Goal: Information Seeking & Learning: Learn about a topic

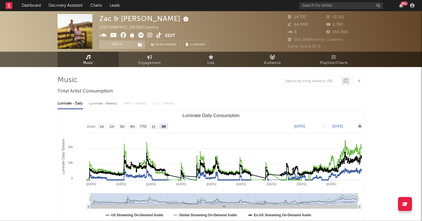
select select "All"
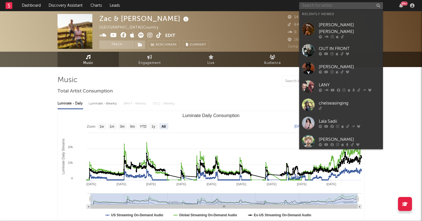
click at [318, 4] on input "text" at bounding box center [341, 5] width 84 height 7
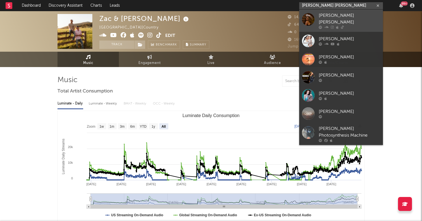
type input "[PERSON_NAME] [PERSON_NAME]"
click at [307, 18] on div at bounding box center [308, 19] width 13 height 13
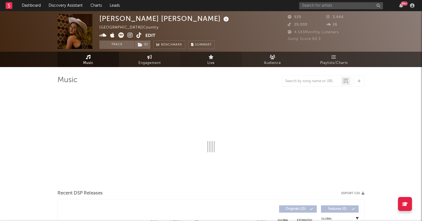
select select "1w"
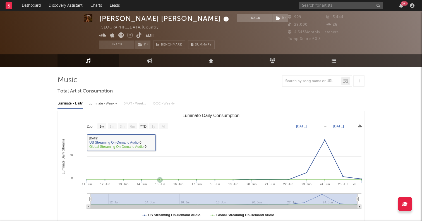
scroll to position [86, 0]
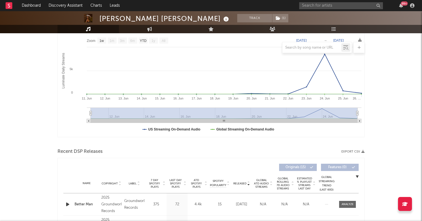
click at [68, 204] on icon "button" at bounding box center [68, 204] width 6 height 7
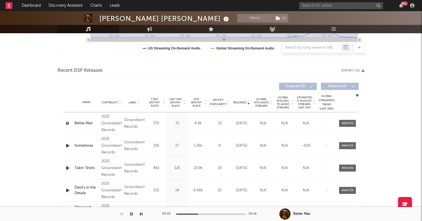
scroll to position [0, 0]
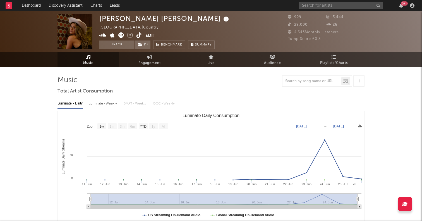
click at [140, 37] on icon at bounding box center [138, 35] width 5 height 6
click at [324, 2] on input "text" at bounding box center [341, 5] width 84 height 7
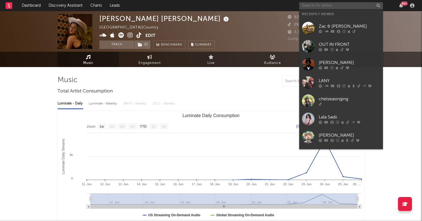
paste input "[PERSON_NAME]"
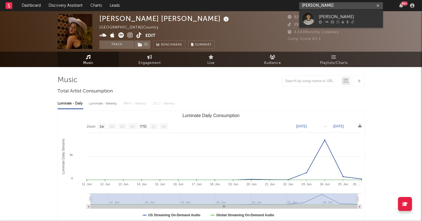
type input "[PERSON_NAME]"
click at [306, 19] on div at bounding box center [308, 18] width 13 height 13
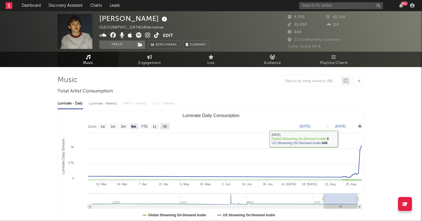
click at [163, 126] on text "All" at bounding box center [165, 126] width 4 height 4
select select "All"
type input "[DATE]"
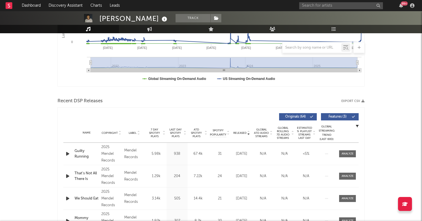
scroll to position [179, 0]
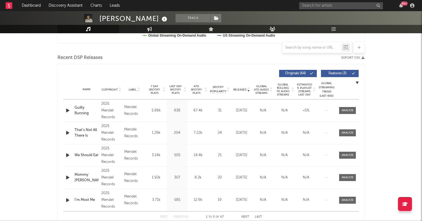
click at [68, 111] on icon "button" at bounding box center [68, 110] width 6 height 7
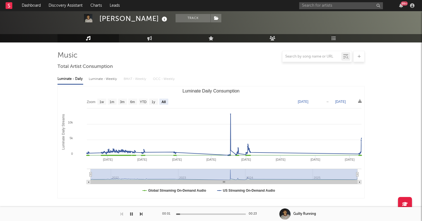
scroll to position [0, 0]
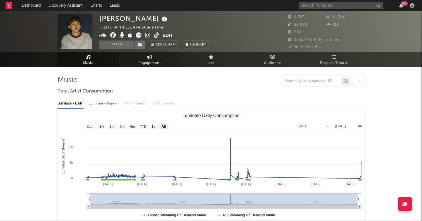
click at [149, 55] on icon at bounding box center [149, 57] width 5 height 4
select select "1w"
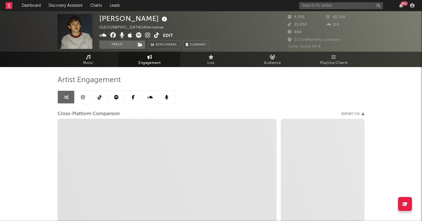
click at [100, 92] on link at bounding box center [99, 97] width 17 height 13
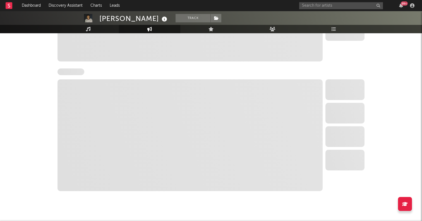
select select "6m"
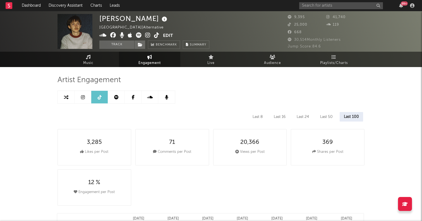
click at [155, 35] on icon at bounding box center [156, 35] width 5 height 6
click at [337, 7] on input "text" at bounding box center [341, 5] width 84 height 7
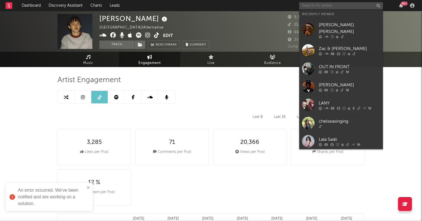
paste input "[PERSON_NAME]"
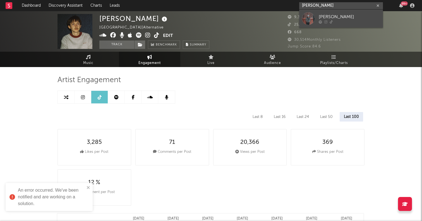
type input "[PERSON_NAME]"
click at [312, 18] on div at bounding box center [308, 18] width 13 height 13
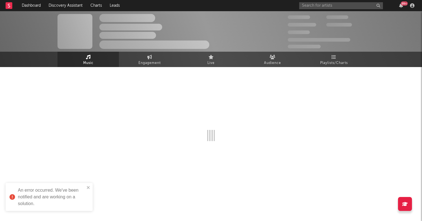
select select "1w"
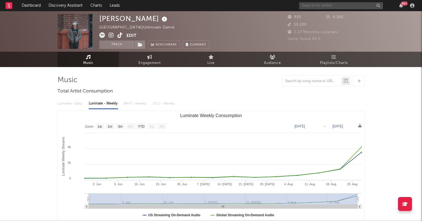
click at [328, 8] on input "text" at bounding box center [341, 5] width 84 height 7
click at [102, 34] on icon at bounding box center [102, 35] width 6 height 6
click at [317, 7] on input "text" at bounding box center [341, 5] width 84 height 7
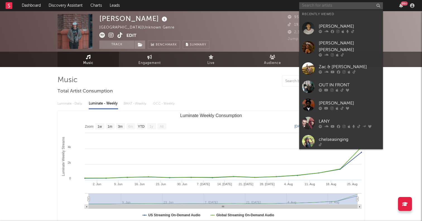
paste input "[URL][DOMAIN_NAME]"
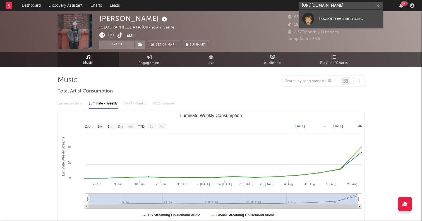
type input "[URL][DOMAIN_NAME]"
click at [311, 17] on div at bounding box center [308, 18] width 13 height 13
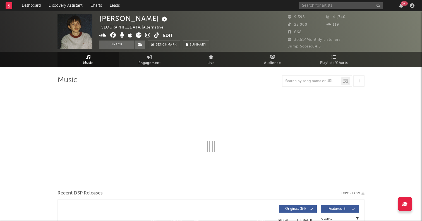
select select "6m"
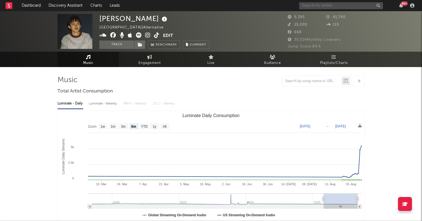
click at [316, 4] on input "text" at bounding box center [341, 5] width 84 height 7
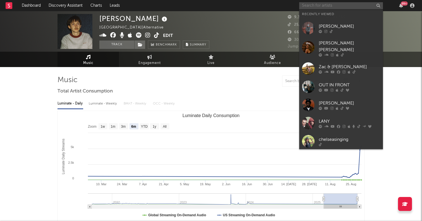
paste input "Blamian"
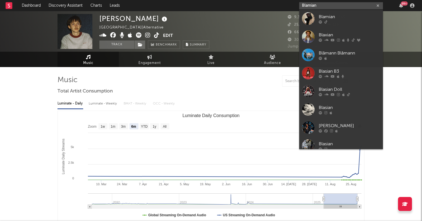
type input "Blamian"
click at [307, 17] on div at bounding box center [308, 18] width 13 height 13
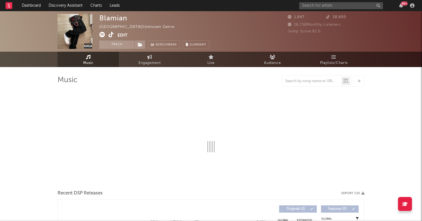
select select "1w"
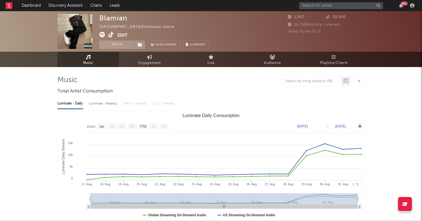
click at [111, 30] on div "Blamian [GEOGRAPHIC_DATA] | Unknown Genre Edit Track Benchmark Summary" at bounding box center [154, 31] width 110 height 35
click at [110, 33] on icon at bounding box center [111, 35] width 5 height 6
click at [101, 35] on icon at bounding box center [102, 35] width 6 height 6
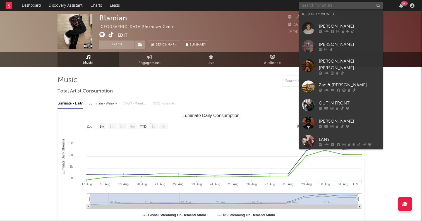
click at [336, 7] on input "text" at bounding box center [341, 5] width 84 height 7
paste input "[PERSON_NAME]"
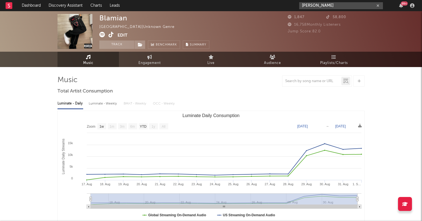
click at [326, 7] on input "[PERSON_NAME]" at bounding box center [341, 5] width 84 height 7
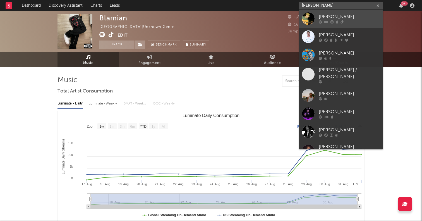
type input "[PERSON_NAME]"
click at [310, 16] on div at bounding box center [308, 18] width 13 height 13
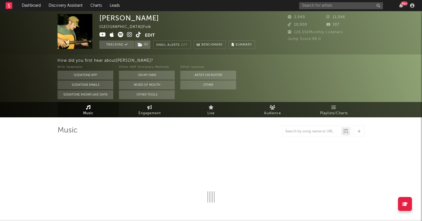
select select "6m"
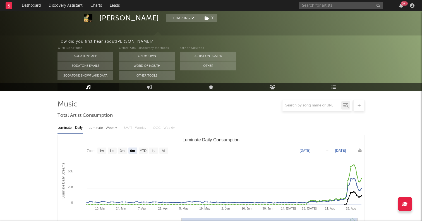
scroll to position [76, 0]
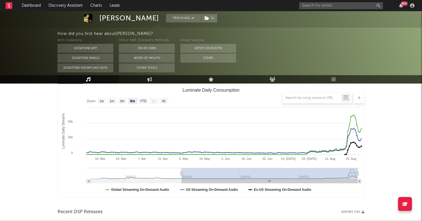
click at [323, 0] on div "99 +" at bounding box center [357, 5] width 117 height 11
click at [323, 1] on div "99 +" at bounding box center [357, 5] width 117 height 11
click at [321, 4] on input "text" at bounding box center [341, 5] width 84 height 7
paste input "[URL][DOMAIN_NAME][DOMAIN_NAME]"
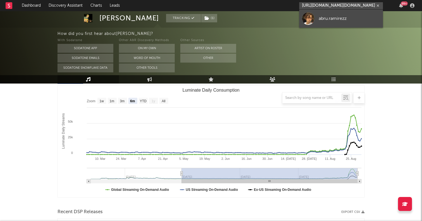
type input "[URL][DOMAIN_NAME][DOMAIN_NAME]"
click at [309, 20] on div at bounding box center [308, 18] width 13 height 13
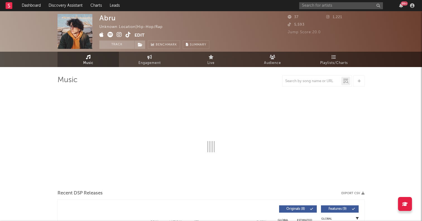
select select "1w"
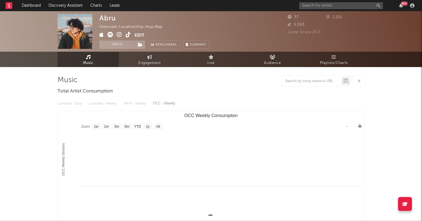
click at [109, 34] on icon at bounding box center [110, 35] width 6 height 6
click at [304, 3] on input "text" at bounding box center [341, 5] width 84 height 7
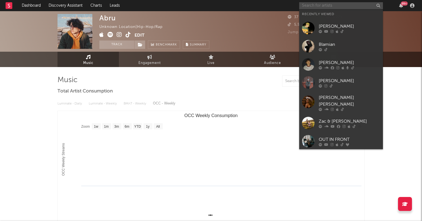
paste input "Milco"
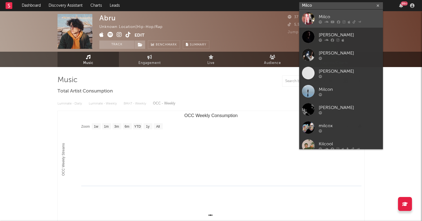
type input "Milco"
click at [306, 16] on div at bounding box center [308, 18] width 13 height 13
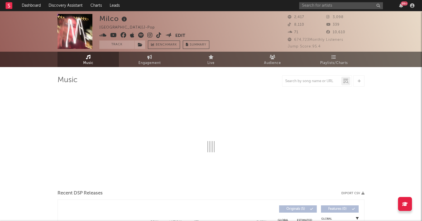
select select "1w"
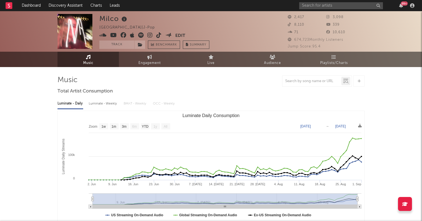
click at [160, 35] on icon at bounding box center [158, 35] width 5 height 6
click at [140, 34] on icon at bounding box center [141, 35] width 6 height 6
click at [320, 11] on div "Milco [GEOGRAPHIC_DATA] | J-Pop Edit Track Benchmark Summary 2,417 3,098 8,110 …" at bounding box center [211, 31] width 422 height 40
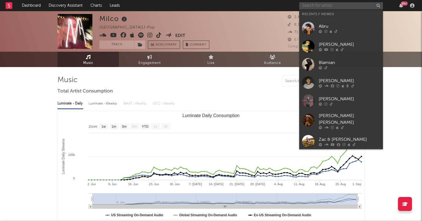
click at [322, 2] on input "text" at bounding box center [341, 5] width 84 height 7
paste input "[URL][DOMAIN_NAME]"
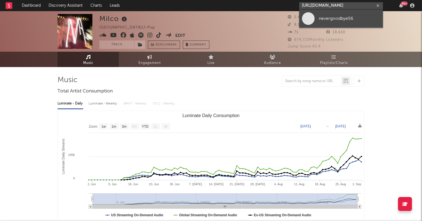
type input "[URL][DOMAIN_NAME]"
click at [308, 17] on span at bounding box center [308, 18] width 13 height 13
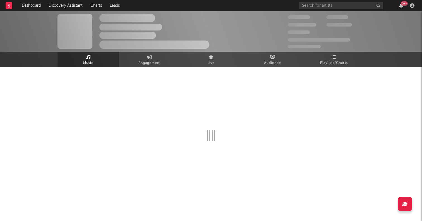
select select "1w"
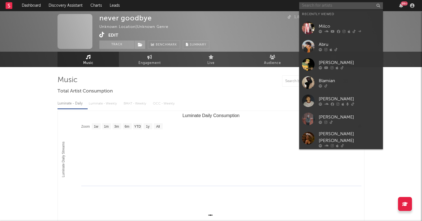
click at [319, 5] on input "text" at bounding box center [341, 5] width 84 height 7
paste input "[URL][DOMAIN_NAME]"
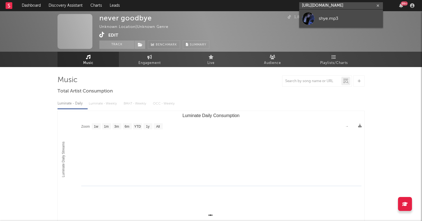
type input "[URL][DOMAIN_NAME]"
click at [313, 18] on div at bounding box center [308, 18] width 13 height 13
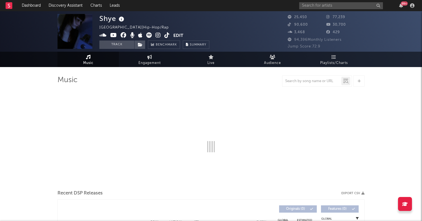
select select "6m"
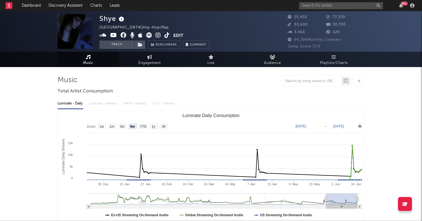
click at [148, 36] on icon at bounding box center [149, 35] width 6 height 6
click at [305, 4] on input "text" at bounding box center [341, 5] width 84 height 7
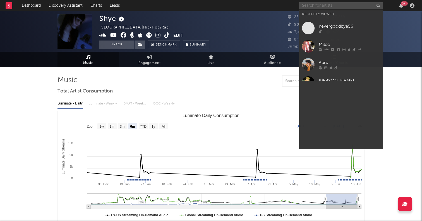
paste input "Gutskira"
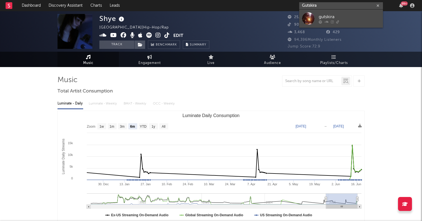
type input "Gutskira"
click at [308, 16] on div at bounding box center [308, 18] width 13 height 13
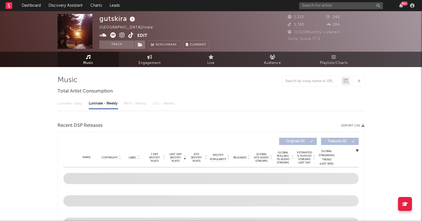
select select "6m"
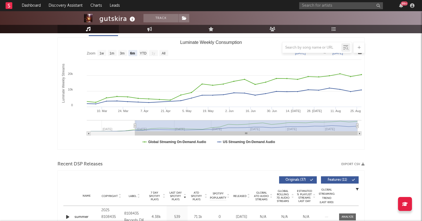
scroll to position [88, 0]
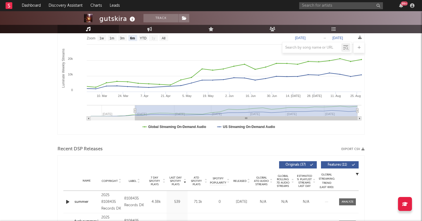
click at [69, 203] on icon "button" at bounding box center [68, 201] width 6 height 7
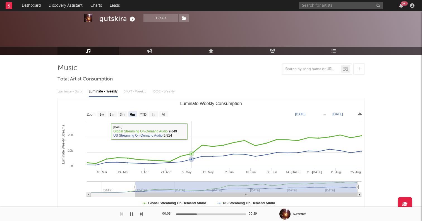
scroll to position [0, 0]
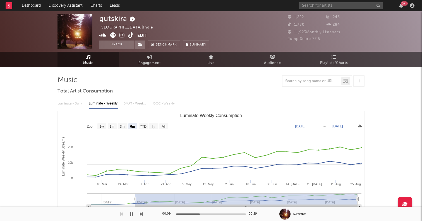
click at [114, 35] on icon at bounding box center [113, 35] width 6 height 6
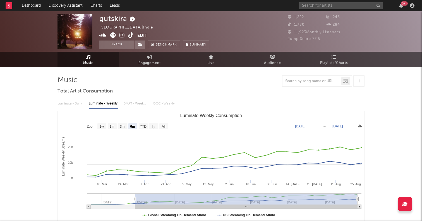
click at [310, 1] on div "99 +" at bounding box center [357, 5] width 117 height 11
click at [310, 4] on input "text" at bounding box center [341, 5] width 84 height 7
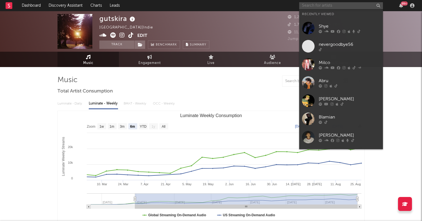
paste input "Imar"
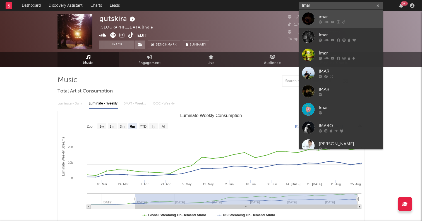
type input "Imar"
click at [309, 17] on div at bounding box center [308, 18] width 13 height 13
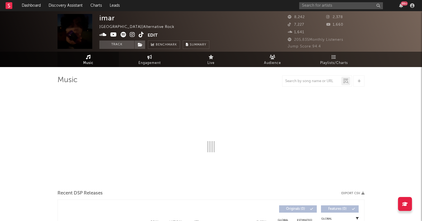
select select "6m"
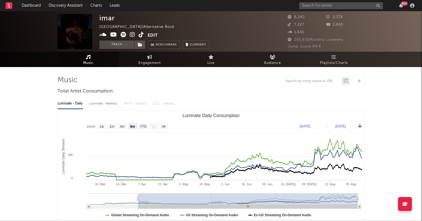
click at [124, 32] on icon at bounding box center [123, 35] width 6 height 6
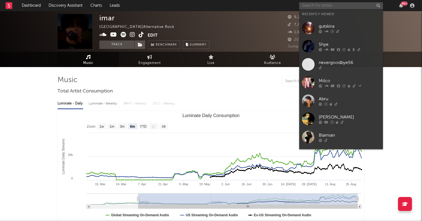
click at [324, 6] on input "text" at bounding box center [341, 5] width 84 height 7
paste input "1i1an12"
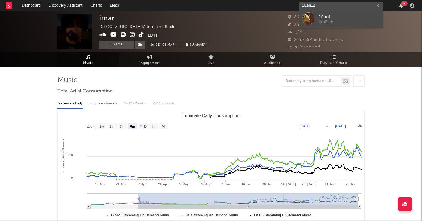
type input "1i1an12"
click at [307, 21] on div at bounding box center [308, 18] width 13 height 13
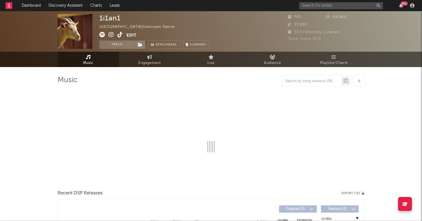
select select "1w"
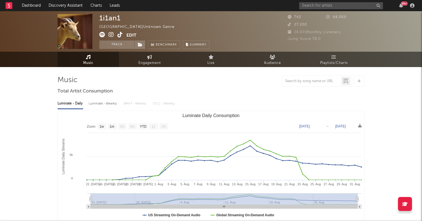
click at [103, 34] on icon at bounding box center [102, 35] width 6 height 6
click at [122, 33] on icon at bounding box center [119, 35] width 5 height 6
click at [316, 6] on input "text" at bounding box center [341, 5] width 84 height 7
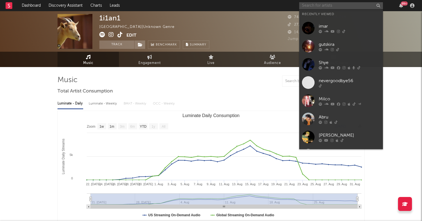
paste input "[URL][DOMAIN_NAME]"
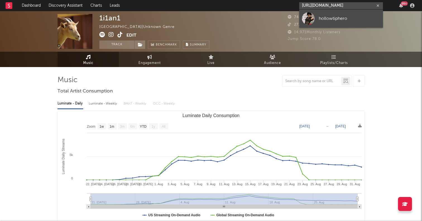
type input "[URL][DOMAIN_NAME]"
click at [308, 18] on div at bounding box center [308, 18] width 13 height 13
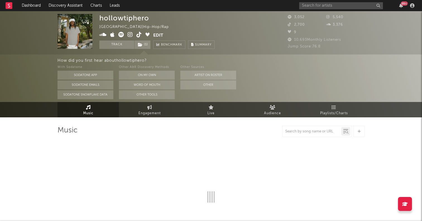
select select "6m"
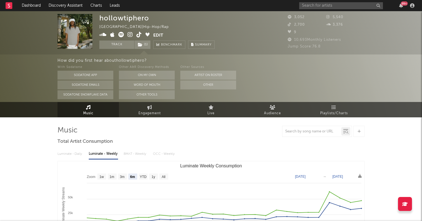
click at [116, 34] on span at bounding box center [126, 35] width 54 height 7
click at [120, 34] on icon at bounding box center [121, 35] width 6 height 6
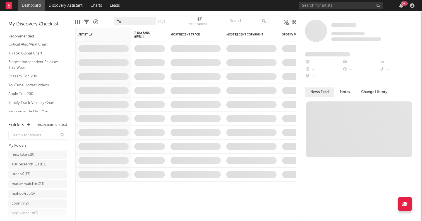
click at [304, 2] on div "99 +" at bounding box center [357, 5] width 117 height 11
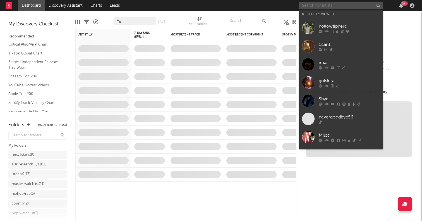
click at [307, 5] on input "text" at bounding box center [341, 5] width 84 height 7
paste input "https://www.tiktok.com/@omeretta4l"
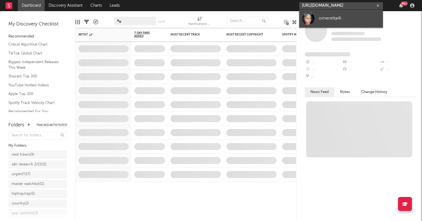
type input "https://www.tiktok.com/@omeretta4l"
click at [309, 19] on div at bounding box center [308, 18] width 13 height 13
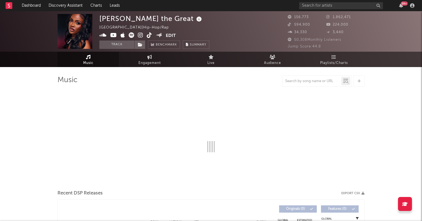
click at [131, 33] on icon at bounding box center [132, 35] width 6 height 6
select select "6m"
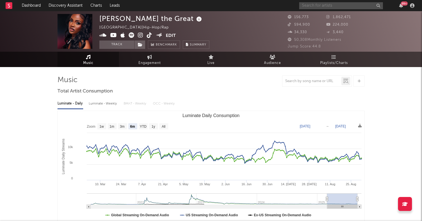
click at [325, 4] on input "text" at bounding box center [341, 5] width 84 height 7
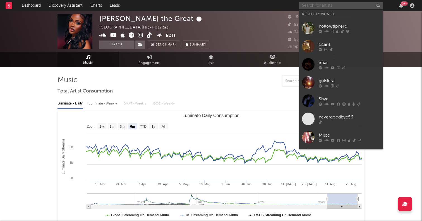
paste input "https://www.tiktok.com/@brennan_clements"
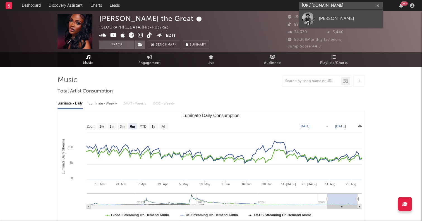
type input "https://www.tiktok.com/@brennan_clements"
click at [314, 15] on div at bounding box center [308, 18] width 13 height 13
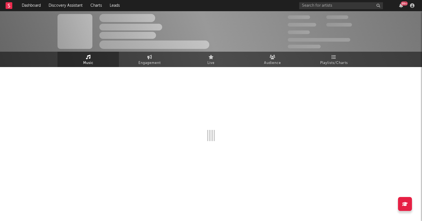
select select "1w"
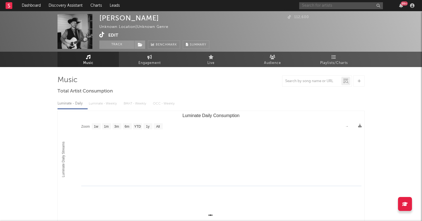
click at [336, 4] on input "text" at bounding box center [341, 5] width 84 height 7
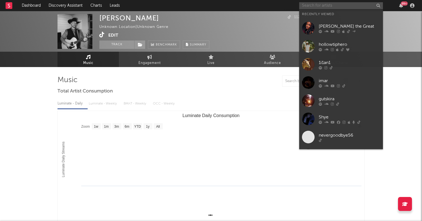
paste input "https://www.tiktok.com/@kidsmealsupreme?lang=en"
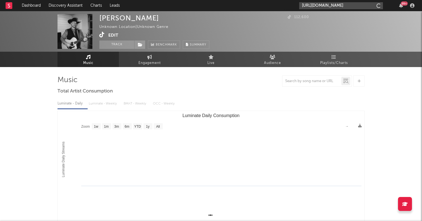
scroll to position [0, 23]
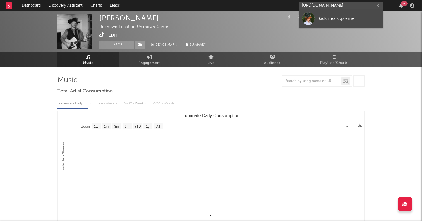
type input "https://www.tiktok.com/@kidsmealsupreme?lang=en"
click at [310, 21] on div at bounding box center [308, 18] width 13 height 13
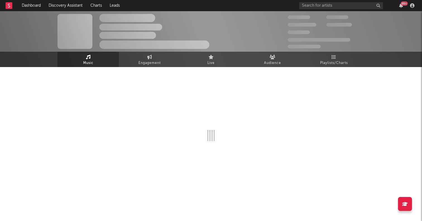
select select "1w"
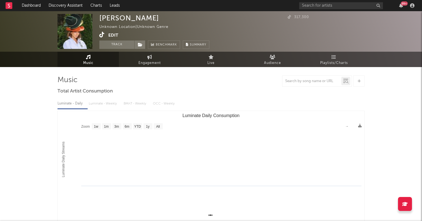
click at [323, 10] on div "99 +" at bounding box center [357, 5] width 117 height 11
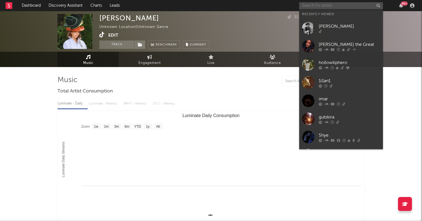
click at [320, 3] on input "text" at bounding box center [341, 5] width 84 height 7
paste input "https://www.tiktok.com/@leecie.paige/video/7543456256372116749?lang=en"
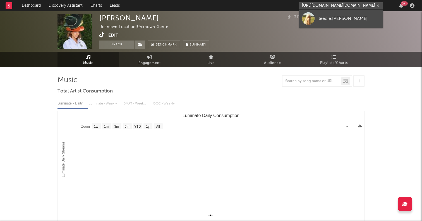
type input "https://www.tiktok.com/@leecie.paige/video/7543456256372116749?lang=en"
click at [312, 16] on div at bounding box center [308, 18] width 13 height 13
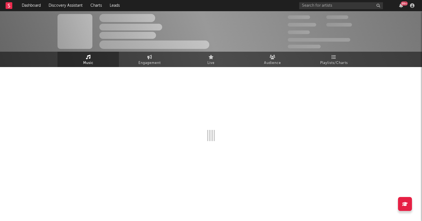
select select "1w"
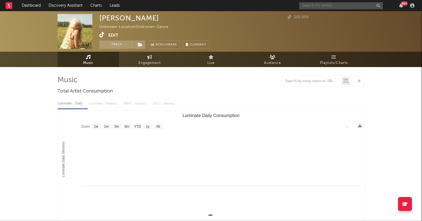
click at [317, 6] on input "text" at bounding box center [341, 5] width 84 height 7
paste input "https://www.tiktok.com/@jasonscottandthehighheat?lang=en"
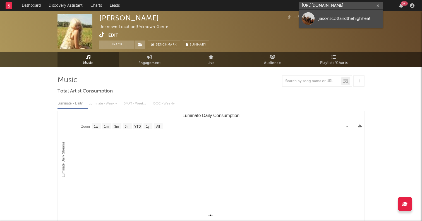
type input "https://www.tiktok.com/@jasonscottandthehighheat?lang=en"
click at [313, 16] on div at bounding box center [308, 18] width 13 height 13
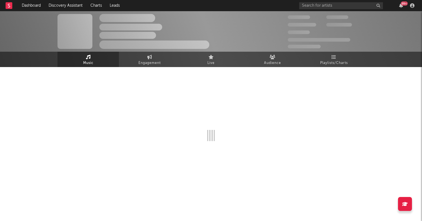
select select "1w"
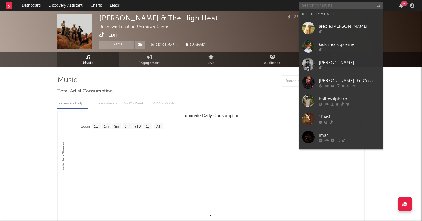
click at [325, 5] on input "text" at bounding box center [341, 5] width 84 height 7
paste input "https://www.tiktok.com/@lgo.sample?lang=en"
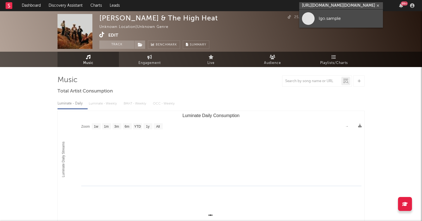
type input "https://www.tiktok.com/@lgo.sample?lang=en"
click at [310, 16] on span at bounding box center [308, 18] width 13 height 13
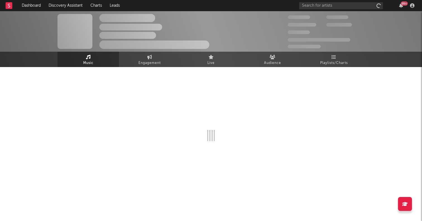
select select "1w"
